Goal: Task Accomplishment & Management: Manage account settings

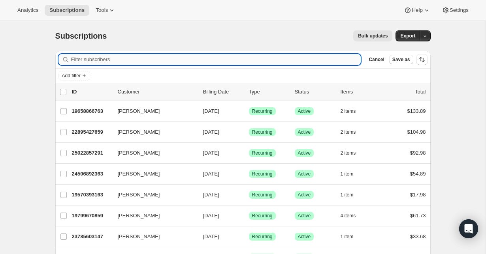
click at [208, 60] on input "Filter subscribers" at bounding box center [216, 59] width 290 height 11
paste input "[EMAIL_ADDRESS][DOMAIN_NAME]"
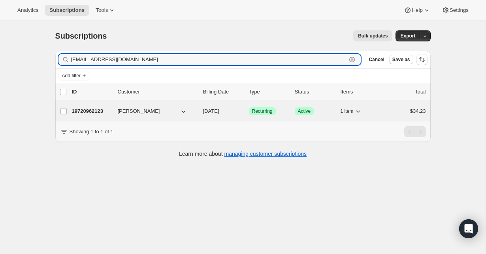
type input "[EMAIL_ADDRESS][DOMAIN_NAME]"
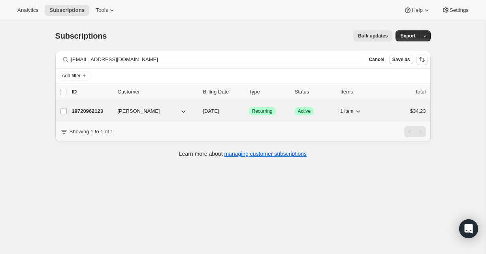
click at [91, 109] on p "19720962123" at bounding box center [91, 111] width 39 height 8
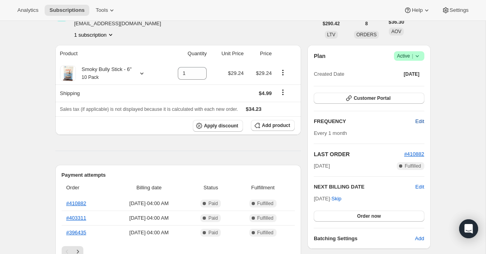
scroll to position [51, 0]
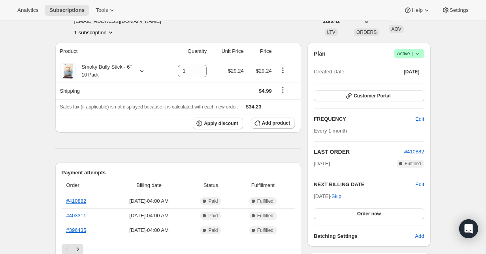
click at [417, 112] on div "Plan Success Active | Created Date Feb 14, 2025 Customer Portal FREQUENCY Edit …" at bounding box center [369, 145] width 110 height 192
click at [419, 116] on span "Edit" at bounding box center [419, 119] width 9 height 8
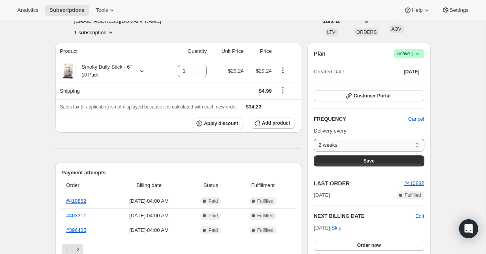
click at [361, 140] on select "2 weeks 6 weeks 1 month 2 months Custom..." at bounding box center [369, 145] width 110 height 13
select select "custom"
select select "MONTH"
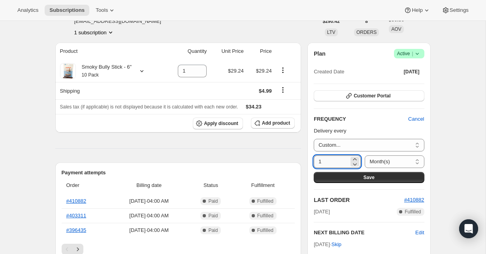
click at [338, 162] on input "1" at bounding box center [331, 162] width 35 height 13
type input "3"
click at [394, 178] on button "Save" at bounding box center [369, 177] width 110 height 11
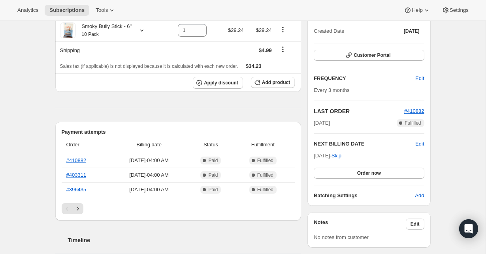
scroll to position [137, 0]
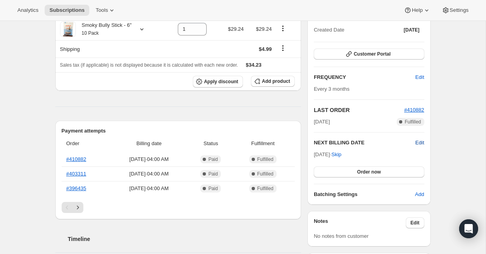
click at [419, 141] on span "Edit" at bounding box center [419, 143] width 9 height 8
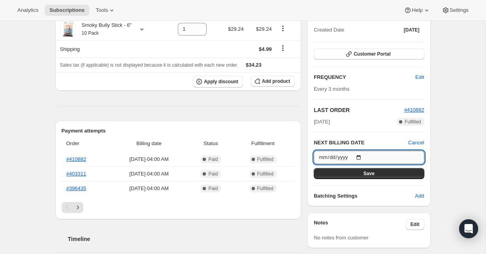
click at [333, 159] on input "2025-09-15" at bounding box center [369, 157] width 110 height 13
click at [367, 157] on input "2025-09-15" at bounding box center [369, 157] width 110 height 13
click at [362, 157] on input "2025-09-15" at bounding box center [369, 157] width 110 height 13
type input "2025-11-15"
click at [410, 173] on button "Save" at bounding box center [369, 173] width 110 height 11
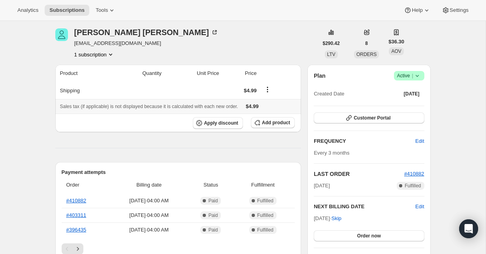
scroll to position [109, 0]
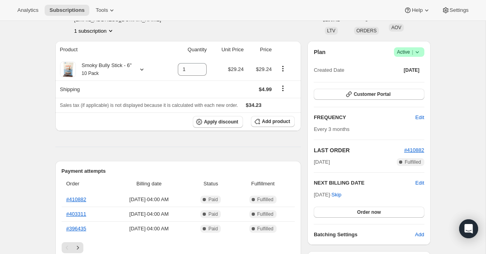
scroll to position [45, 0]
